Goal: Navigation & Orientation: Find specific page/section

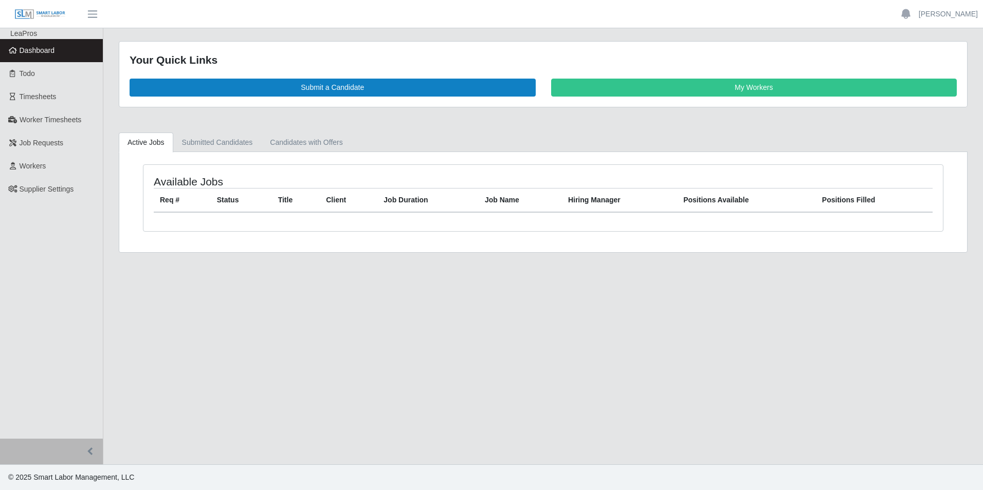
click at [50, 56] on link "Dashboard" at bounding box center [51, 50] width 103 height 23
click at [44, 52] on span "Dashboard" at bounding box center [37, 50] width 35 height 8
click at [24, 49] on span "Dashboard" at bounding box center [37, 50] width 35 height 8
click at [48, 51] on span "Dashboard" at bounding box center [37, 50] width 35 height 8
click at [43, 50] on span "Dashboard" at bounding box center [37, 50] width 35 height 8
